Goal: Contribute content

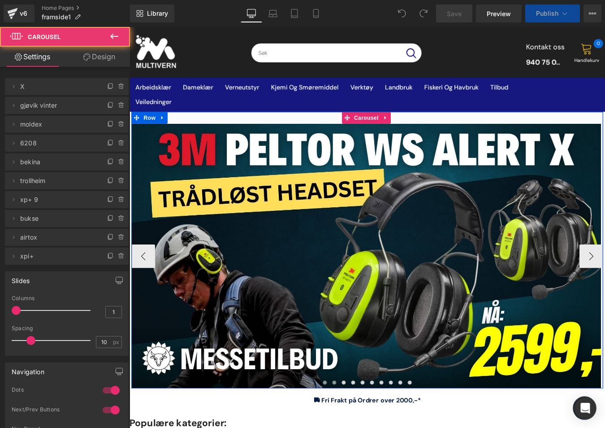
click at [361, 427] on span at bounding box center [363, 432] width 4 height 4
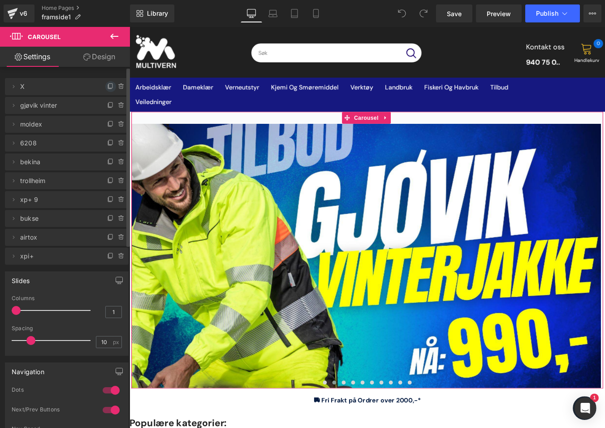
click at [108, 89] on icon at bounding box center [110, 87] width 4 height 4
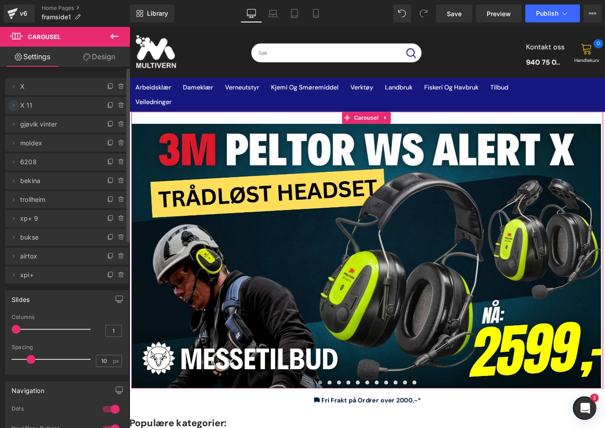
click at [15, 108] on icon at bounding box center [13, 105] width 7 height 7
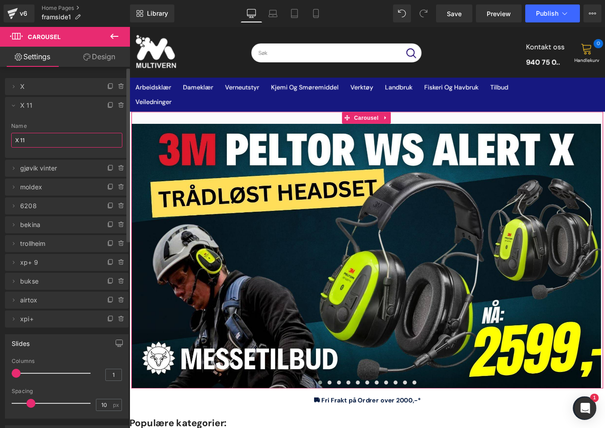
drag, startPoint x: 35, startPoint y: 137, endPoint x: 5, endPoint y: 140, distance: 29.8
click at [5, 140] on div "X 11 Name X 11" at bounding box center [67, 140] width 124 height 35
type input "zekler"
click at [102, 126] on div "Name" at bounding box center [66, 126] width 111 height 6
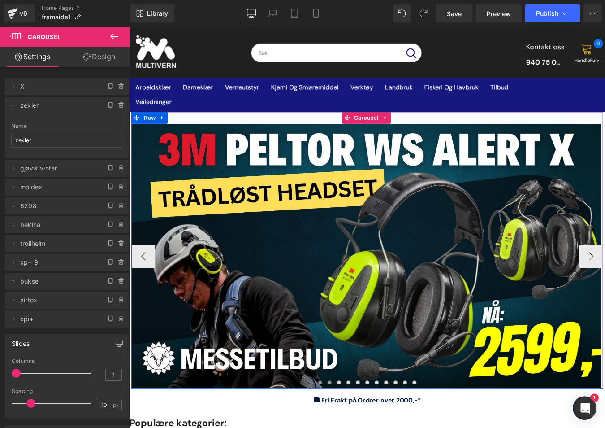
click at [356, 427] on span at bounding box center [358, 432] width 4 height 4
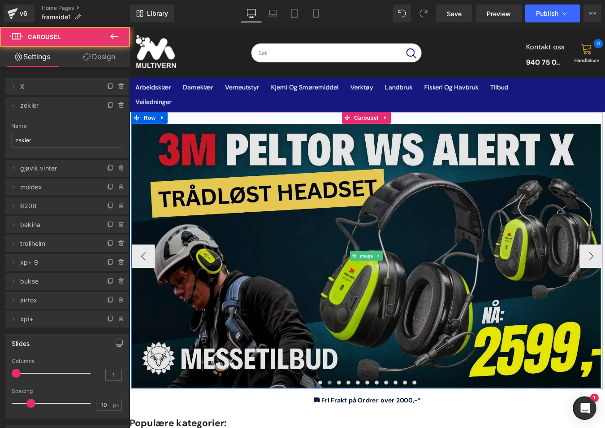
click at [412, 244] on img at bounding box center [400, 287] width 536 height 301
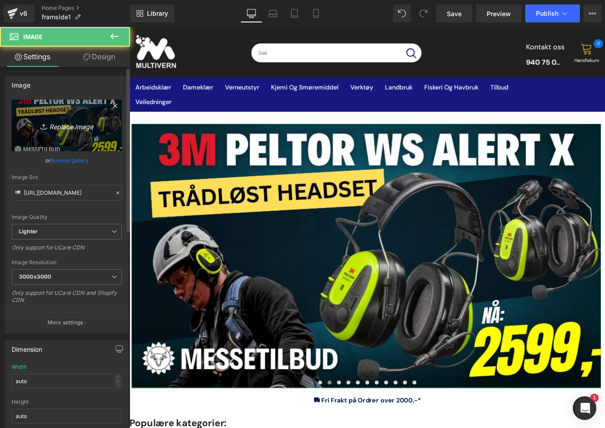
click at [85, 133] on link "Replace Image" at bounding box center [67, 126] width 110 height 52
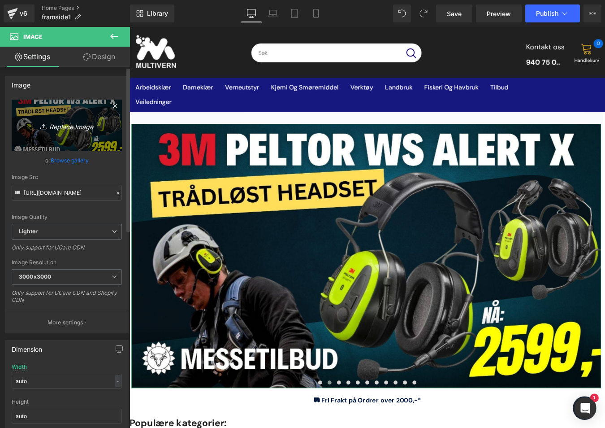
click at [95, 122] on icon "Replace Image" at bounding box center [67, 125] width 72 height 11
type input "C:\fakepath\nyhet.jpg"
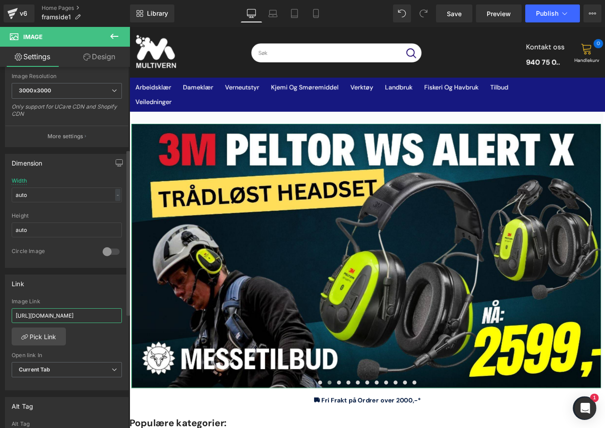
click at [57, 317] on input "[URL][DOMAIN_NAME]" at bounding box center [67, 315] width 110 height 15
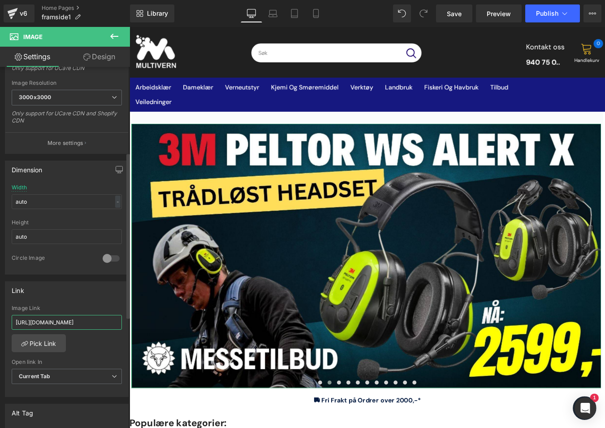
scroll to position [186, 0]
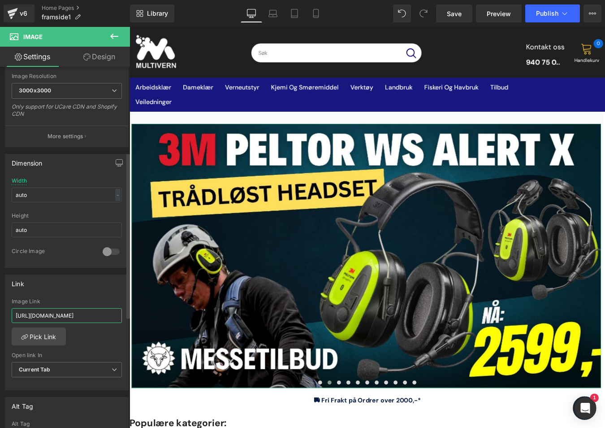
click at [57, 317] on input "[URL][DOMAIN_NAME]" at bounding box center [67, 315] width 110 height 15
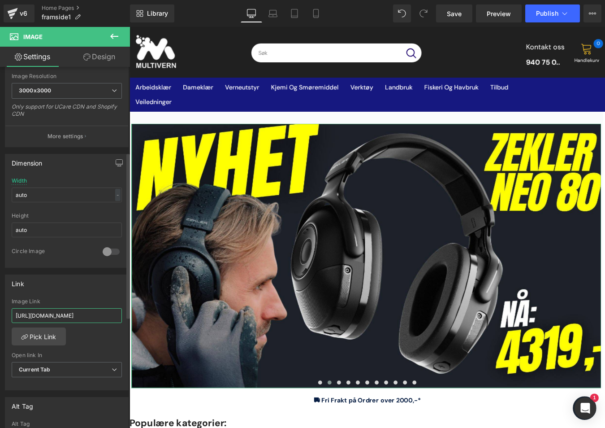
click at [57, 317] on input "[URL][DOMAIN_NAME]" at bounding box center [67, 315] width 110 height 15
paste input "zekler-neo-80-875852"
type input "[URL][DOMAIN_NAME]"
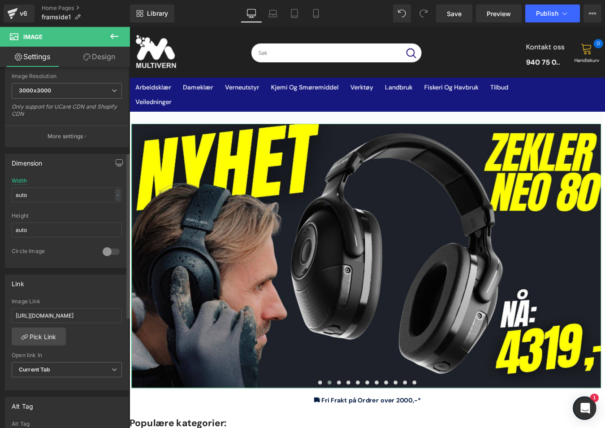
click at [69, 293] on div "Link [URL][DOMAIN_NAME] Image Link [URL][DOMAIN_NAME] Pick Link Current Tab New…" at bounding box center [67, 332] width 124 height 116
click at [539, 13] on span "Publish" at bounding box center [547, 13] width 22 height 7
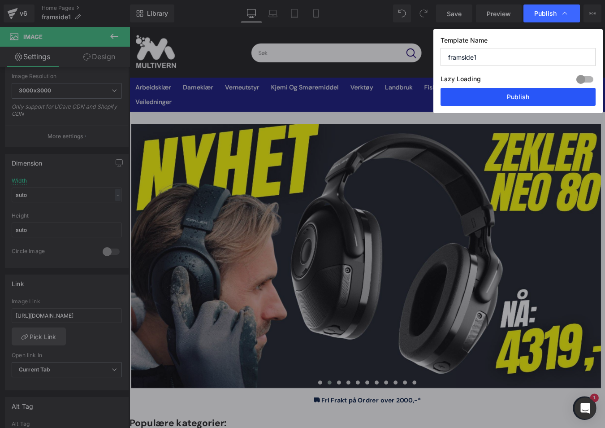
drag, startPoint x: 535, startPoint y: 92, endPoint x: 180, endPoint y: 280, distance: 401.6
click at [535, 92] on button "Publish" at bounding box center [518, 97] width 155 height 18
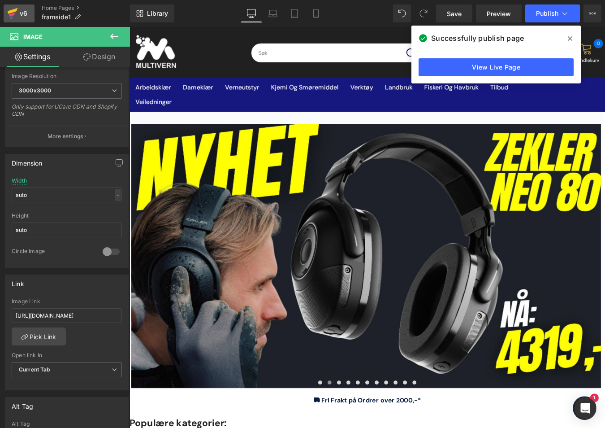
click at [20, 11] on div "v6" at bounding box center [23, 14] width 11 height 12
